Goal: Navigation & Orientation: Find specific page/section

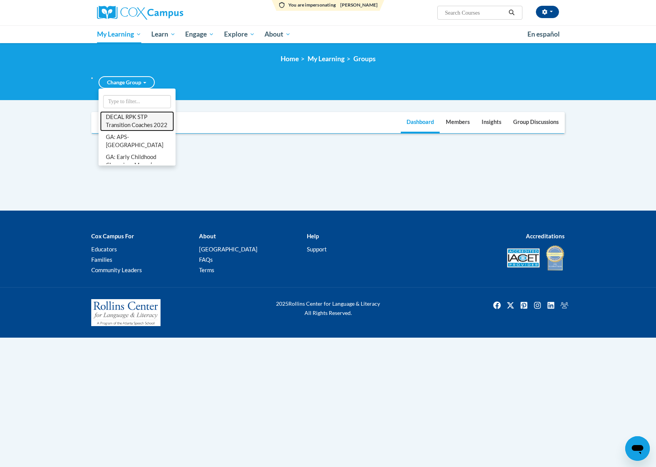
click at [145, 116] on link "DECAL RPK STP Transition Coaches 2022" at bounding box center [137, 121] width 74 height 20
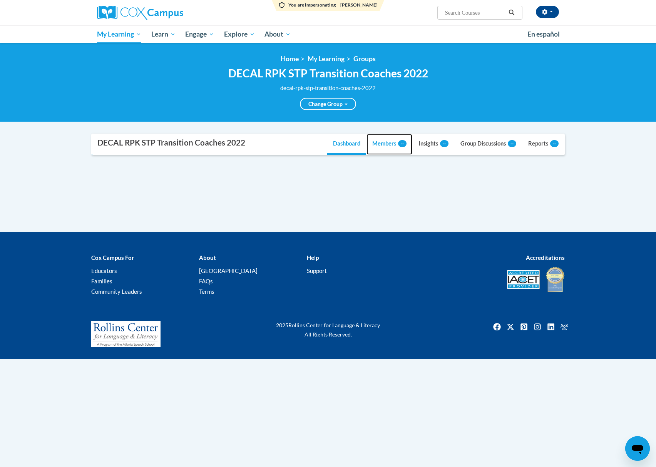
click at [393, 148] on link "Members --" at bounding box center [389, 144] width 46 height 21
